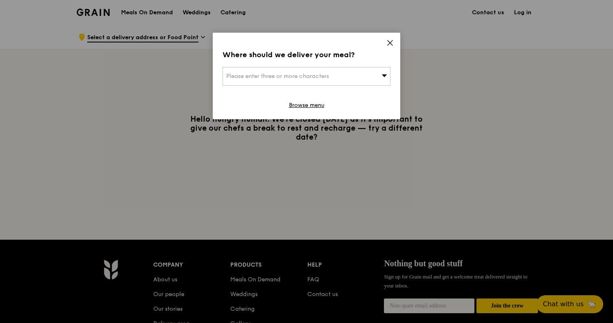
click at [392, 39] on div "Where should we deliver your meal? Please enter three or more characters Browse…" at bounding box center [307, 76] width 188 height 86
click at [391, 42] on icon at bounding box center [390, 42] width 5 height 5
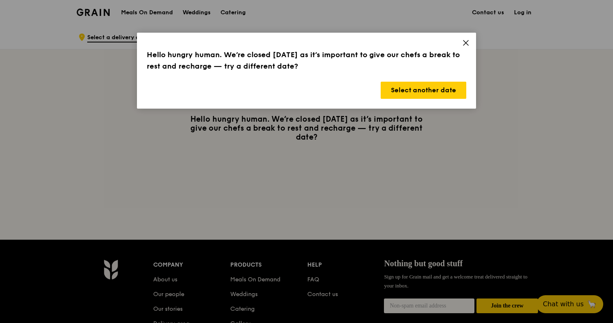
click at [466, 43] on icon at bounding box center [466, 42] width 5 height 5
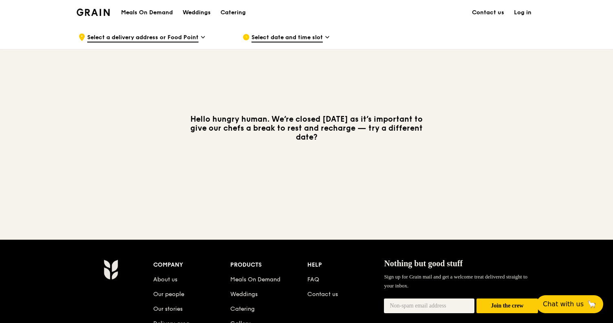
click at [234, 12] on div "Catering" at bounding box center [233, 12] width 25 height 24
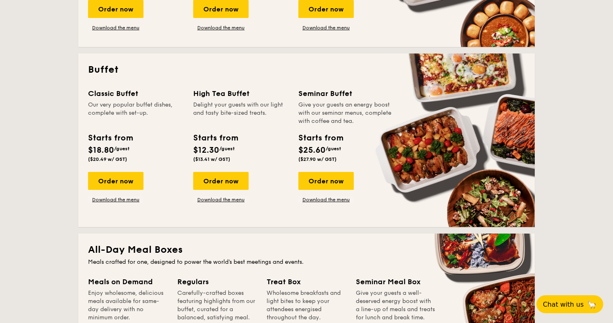
scroll to position [320, 0]
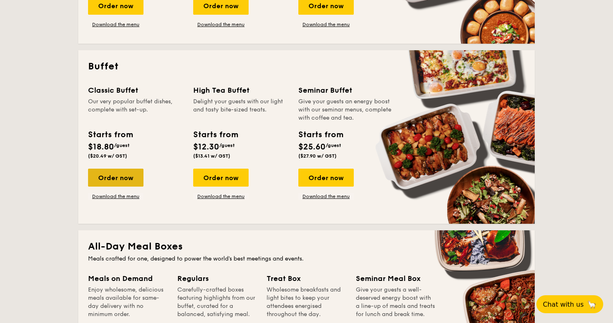
click at [110, 177] on div "Order now" at bounding box center [115, 177] width 55 height 18
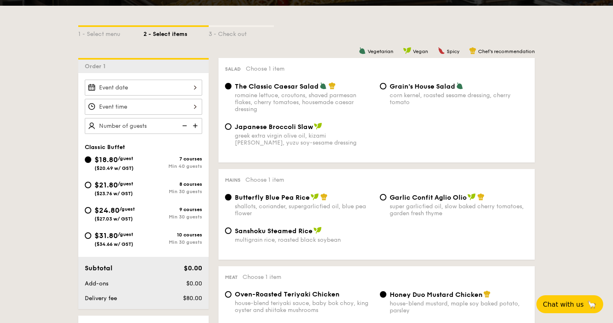
scroll to position [172, 0]
click at [89, 183] on input "$21.80 /guest ($23.76 w/ GST) 8 courses Min 30 guests" at bounding box center [88, 185] width 7 height 7
radio input "true"
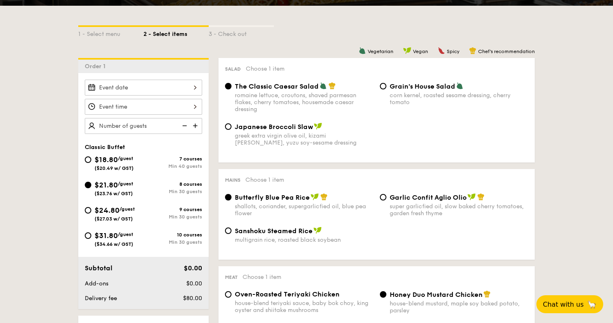
radio input "true"
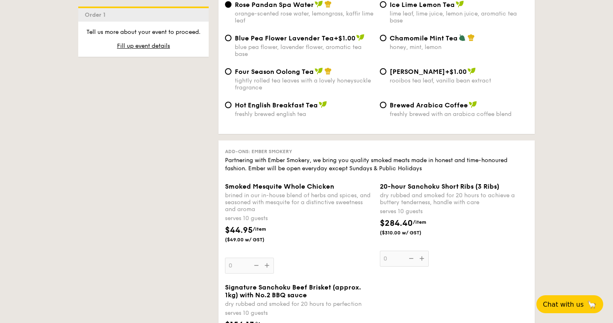
scroll to position [1624, 0]
